Goal: Find specific page/section: Find specific page/section

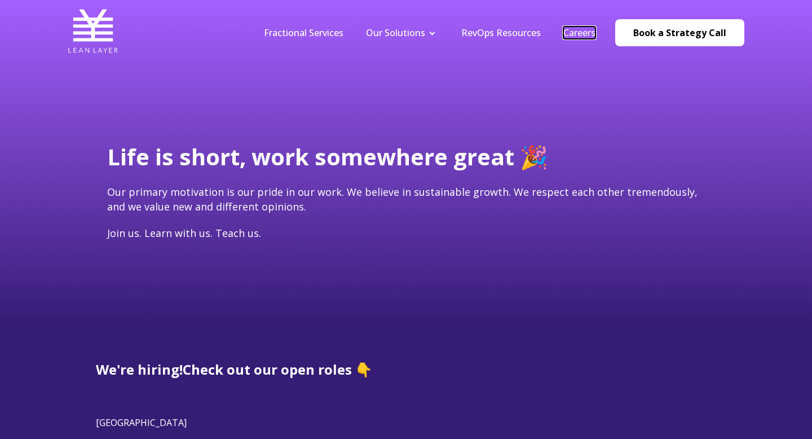
click at [588, 34] on link "Careers" at bounding box center [579, 33] width 32 height 12
click at [585, 32] on link "Careers" at bounding box center [579, 33] width 32 height 12
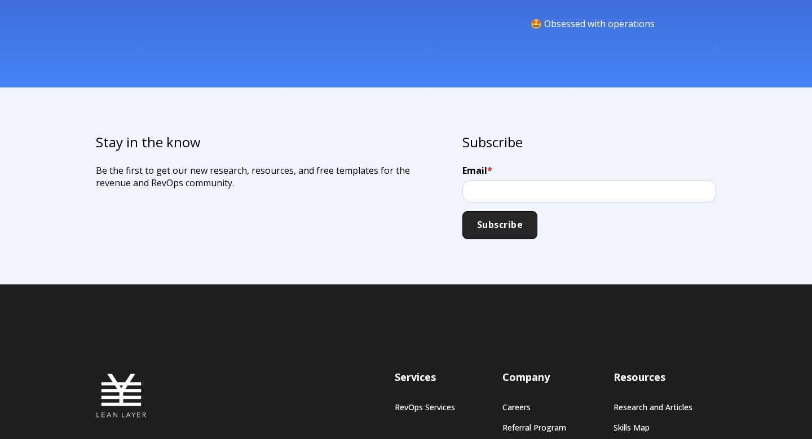
scroll to position [1184, 0]
